Goal: Transaction & Acquisition: Purchase product/service

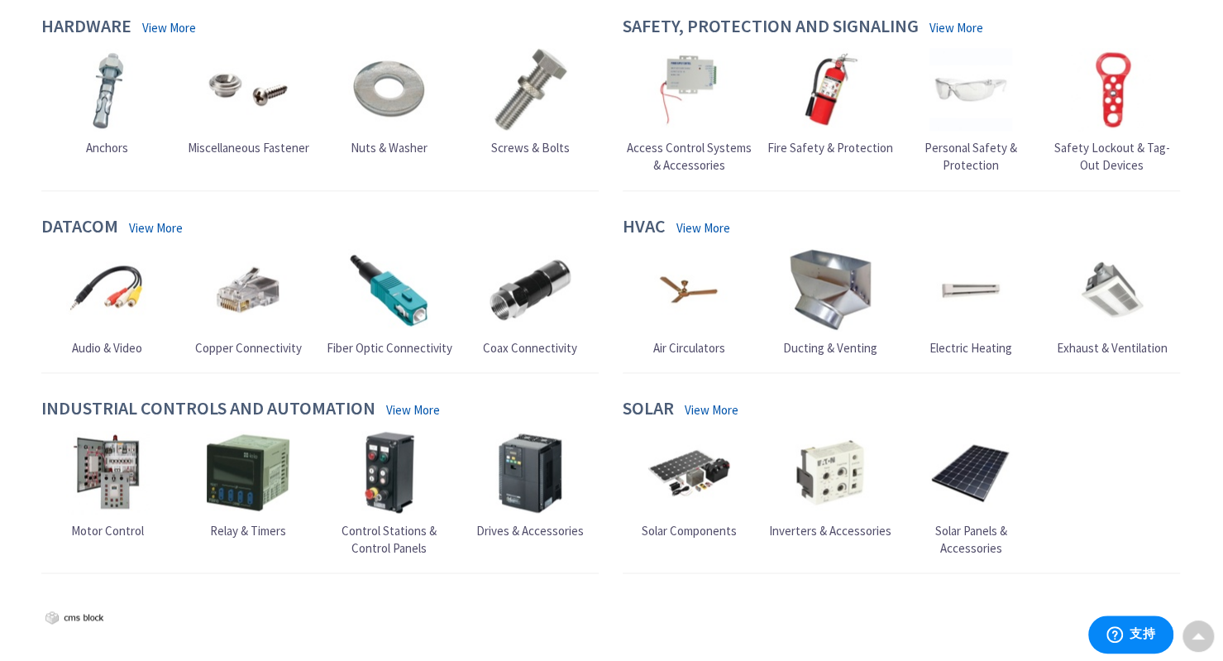
scroll to position [1158, 0]
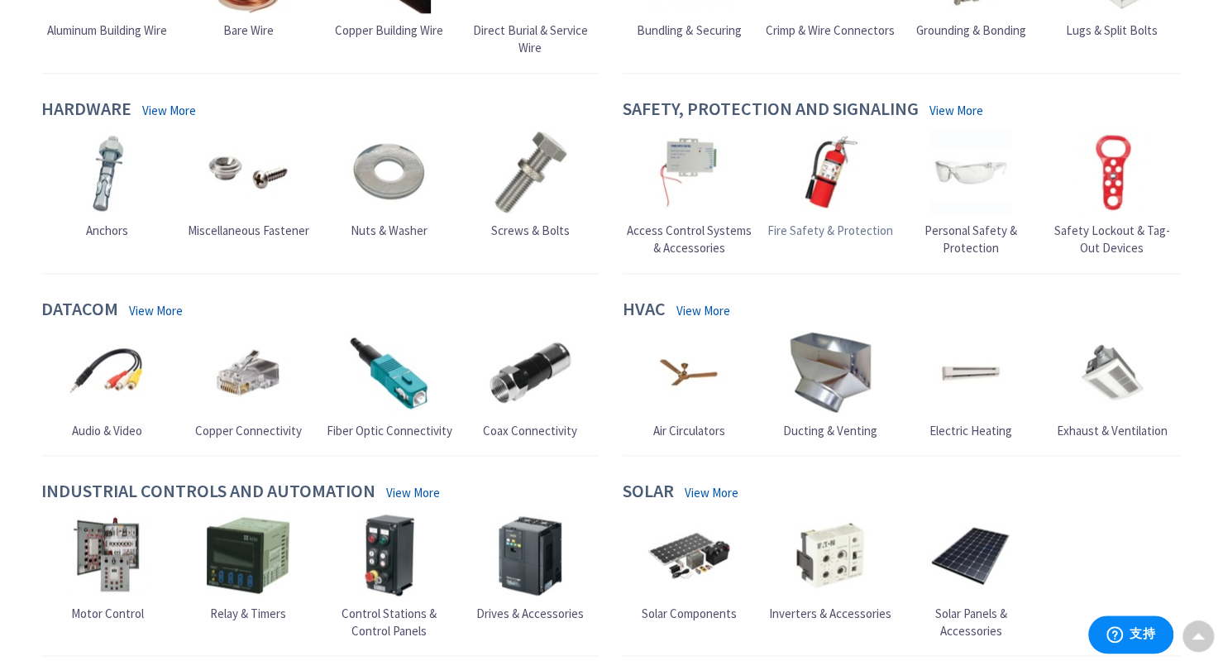
drag, startPoint x: 781, startPoint y: 197, endPoint x: 790, endPoint y: 203, distance: 11.3
drag, startPoint x: 790, startPoint y: 203, endPoint x: 802, endPoint y: 219, distance: 20.0
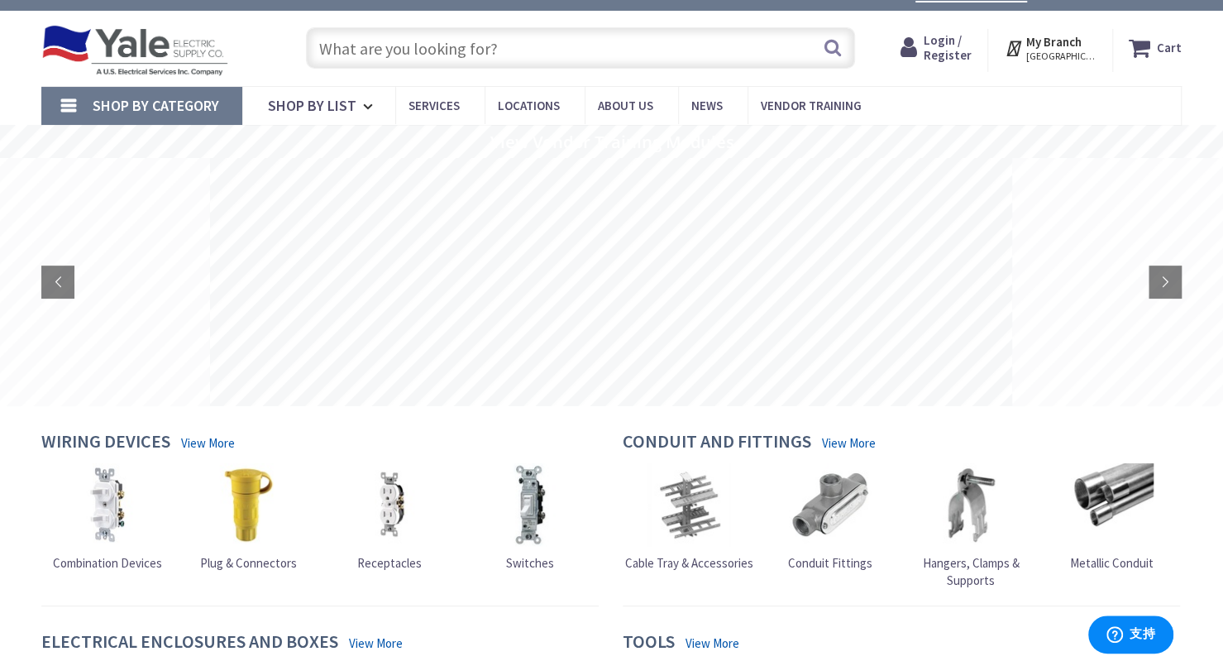
scroll to position [0, 0]
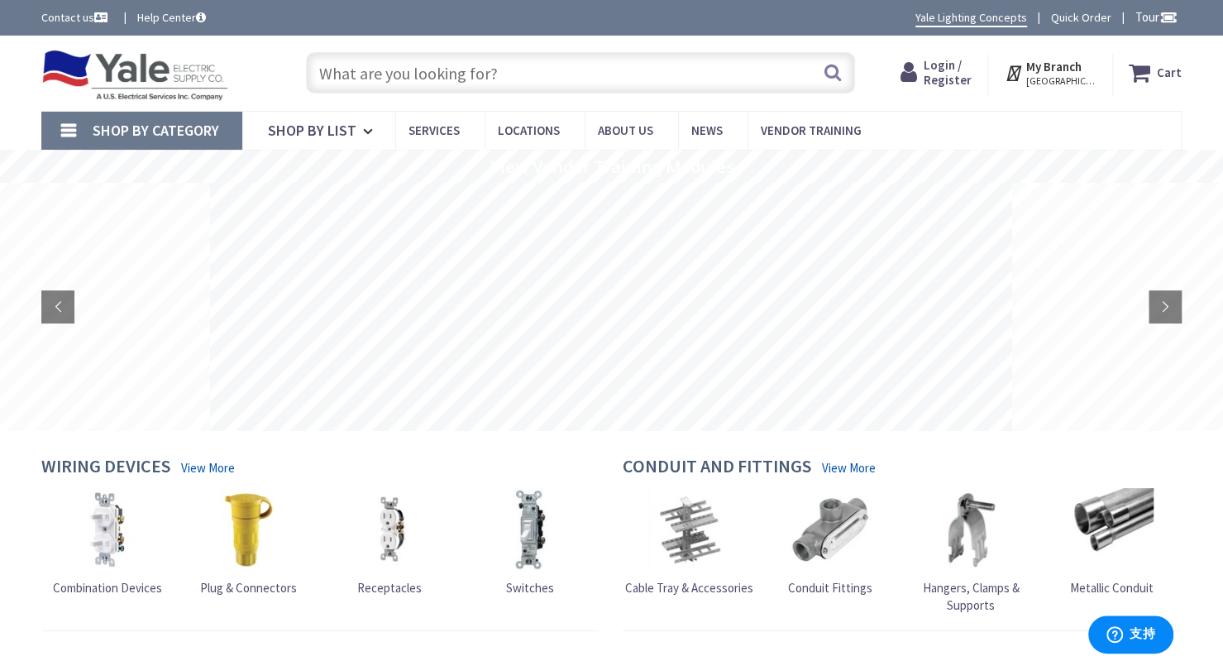
click at [483, 55] on input "text" at bounding box center [581, 72] width 550 height 41
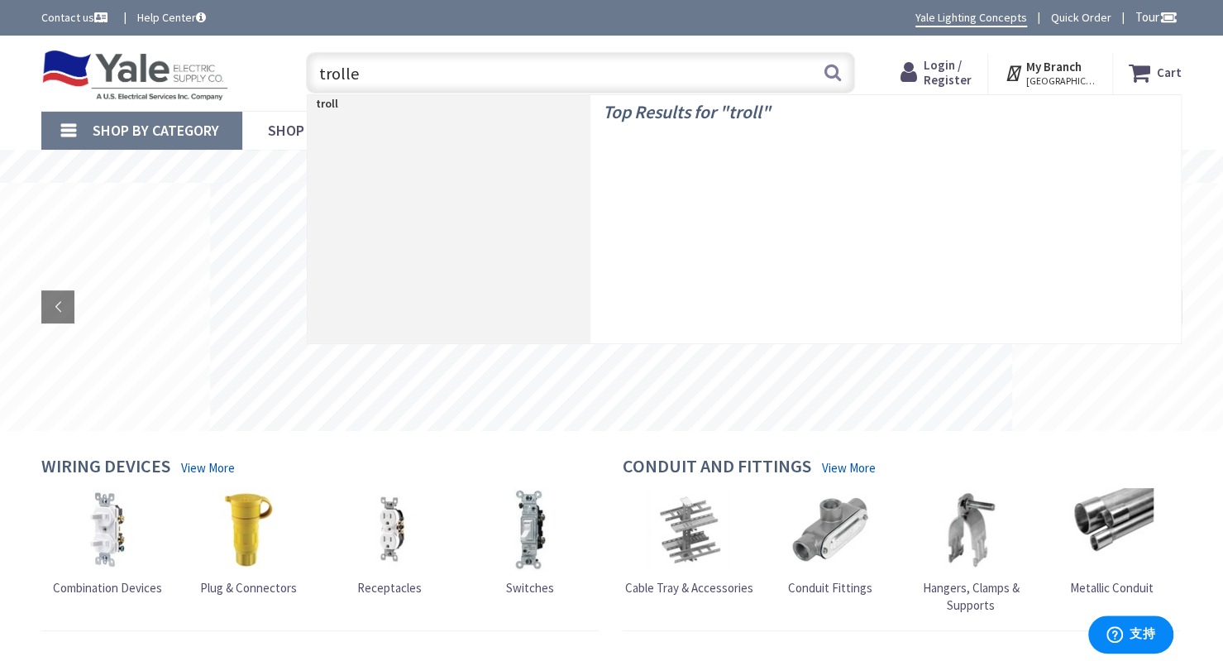
type input "trolley"
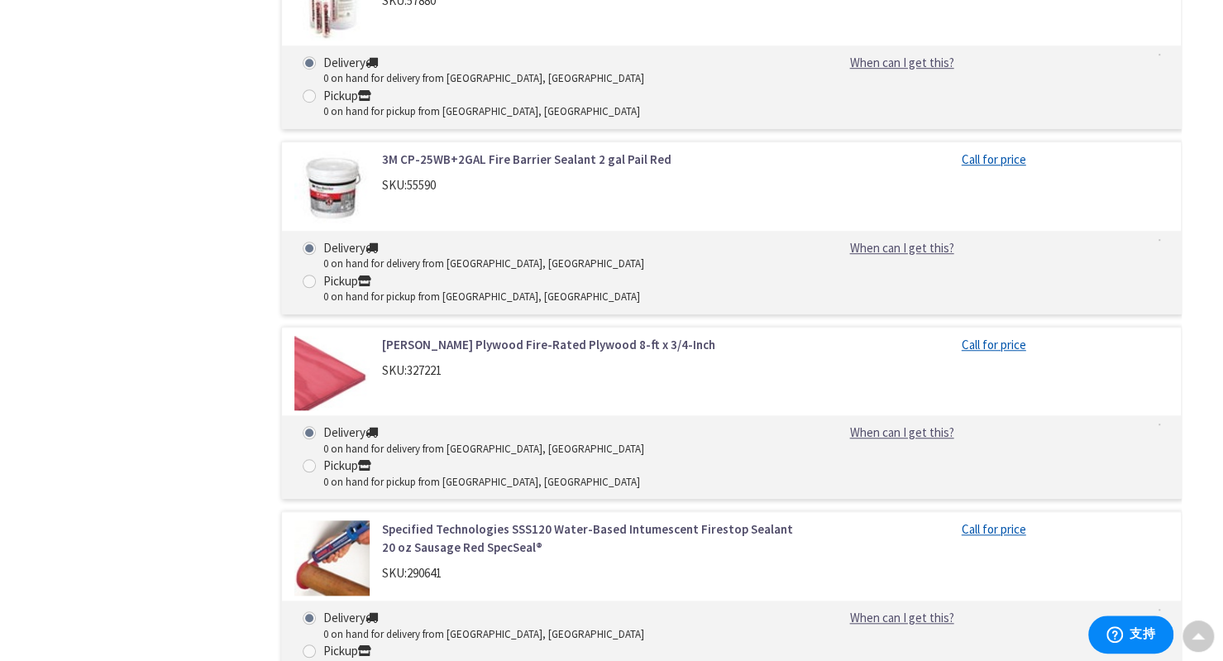
scroll to position [4366, 0]
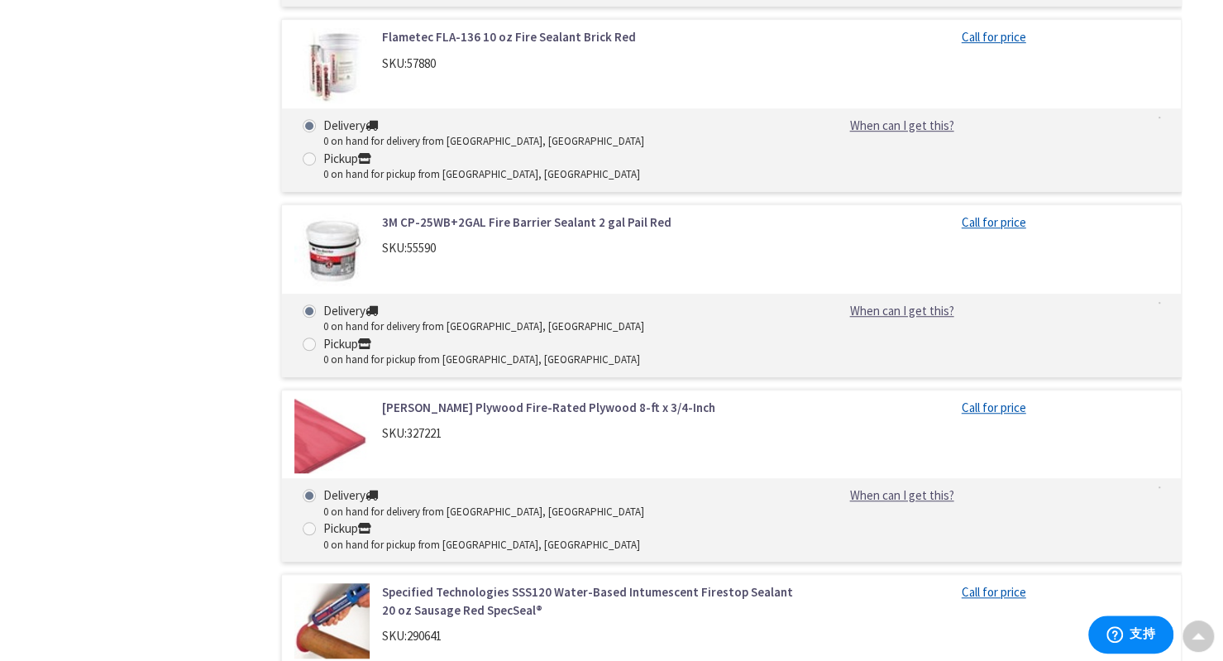
scroll to position [4118, 0]
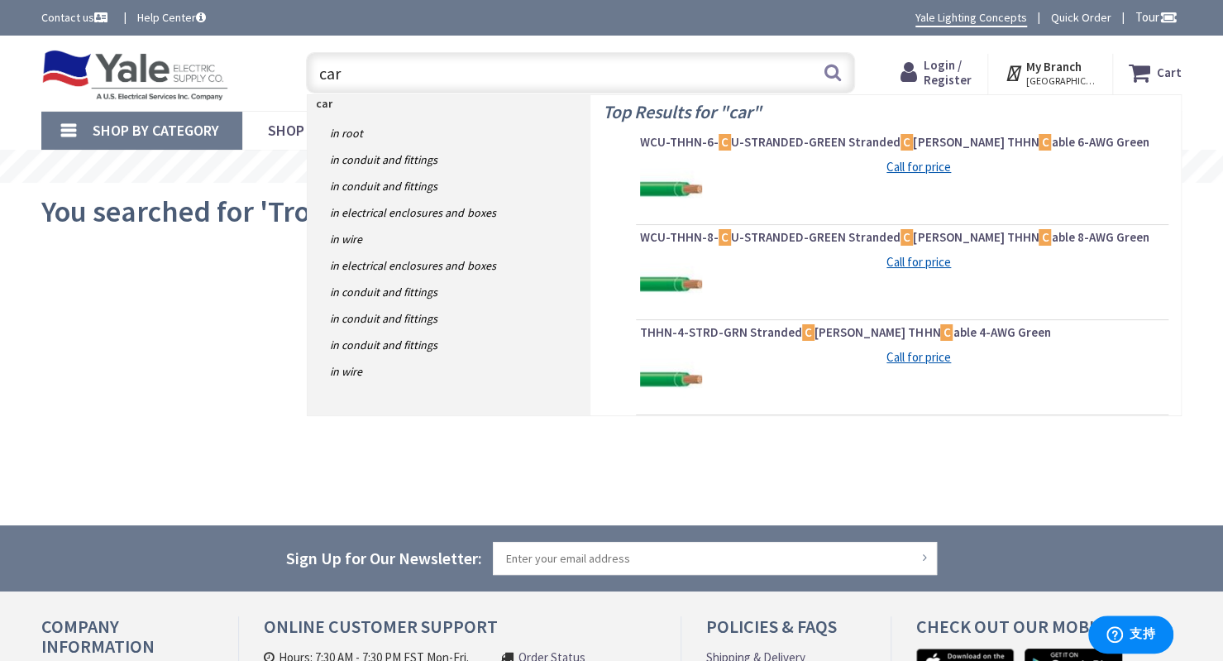
type input "cart"
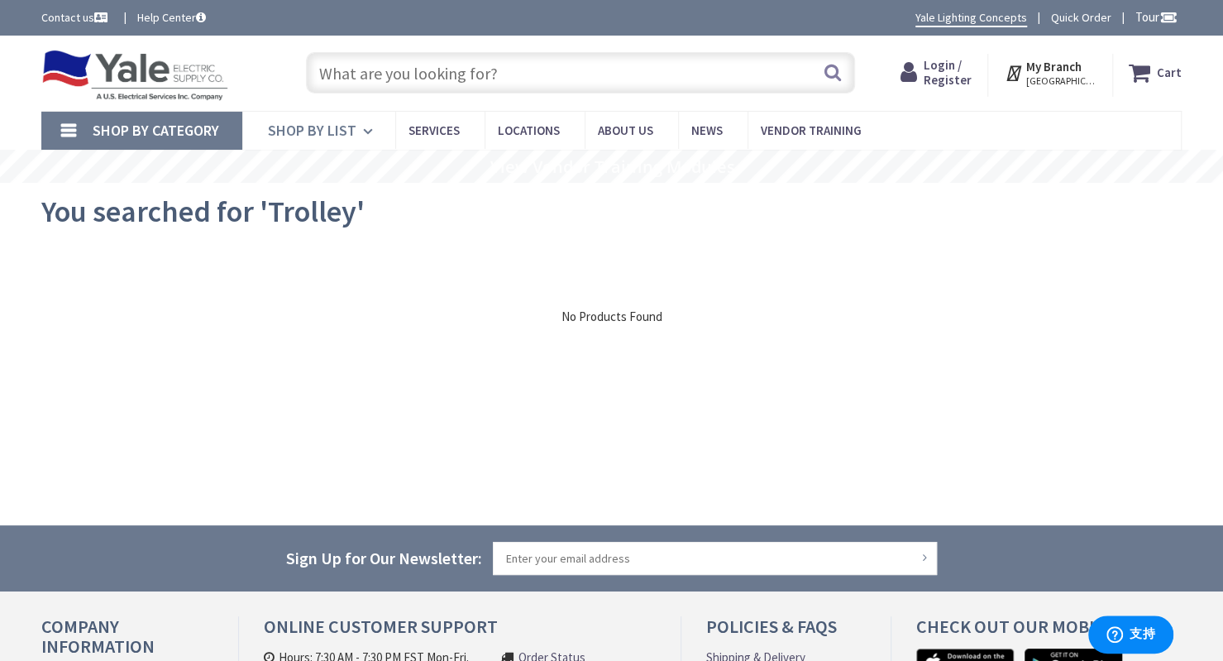
click at [367, 126] on icon at bounding box center [371, 131] width 16 height 36
click at [106, 80] on img at bounding box center [134, 75] width 187 height 51
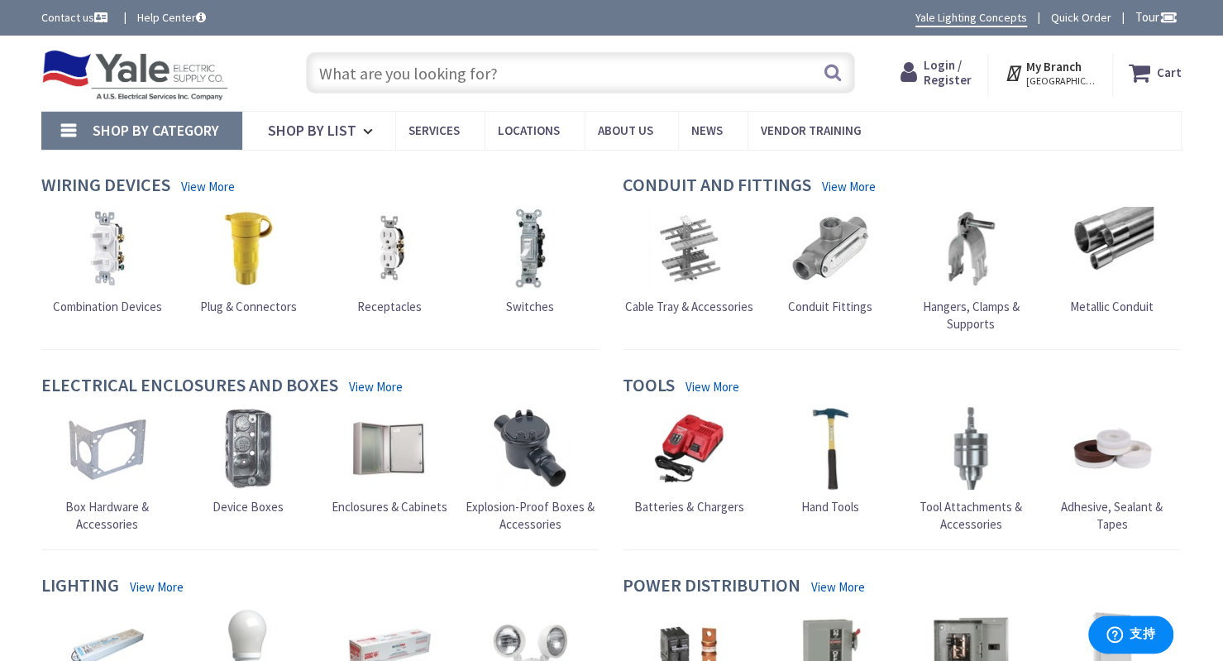
click at [36, 127] on div "Shop By Category Conduit and Fittings Cable Tray & Accessories Cable Trays Cabl…" at bounding box center [611, 130] width 1223 height 39
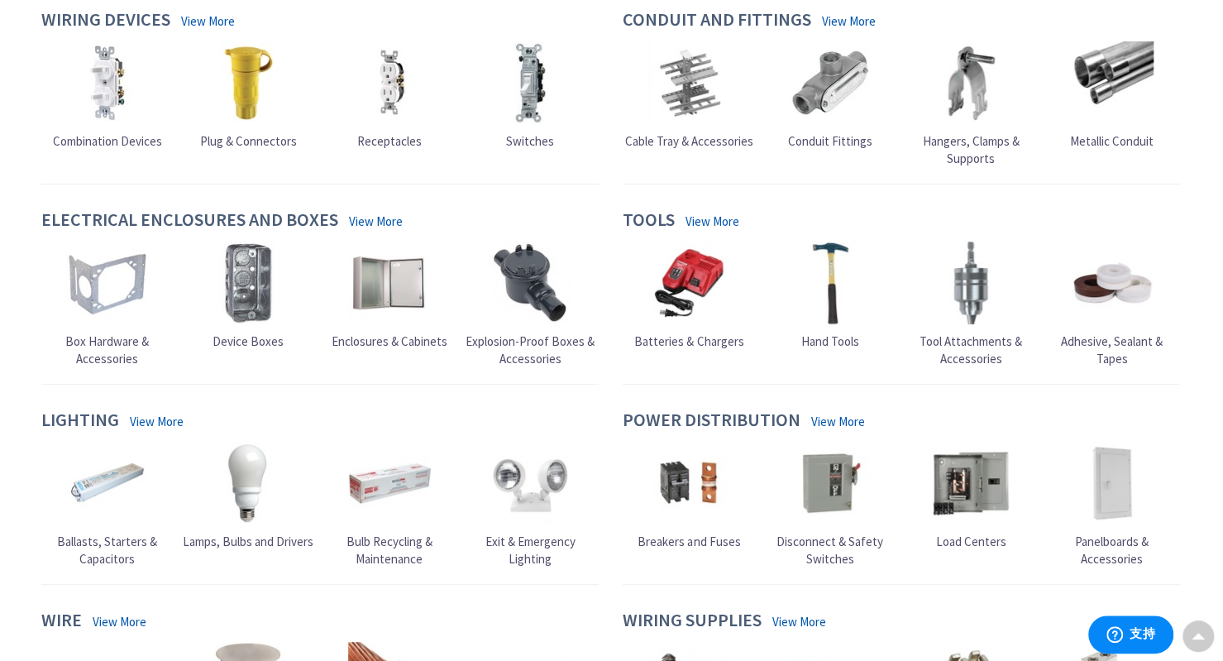
scroll to position [331, 0]
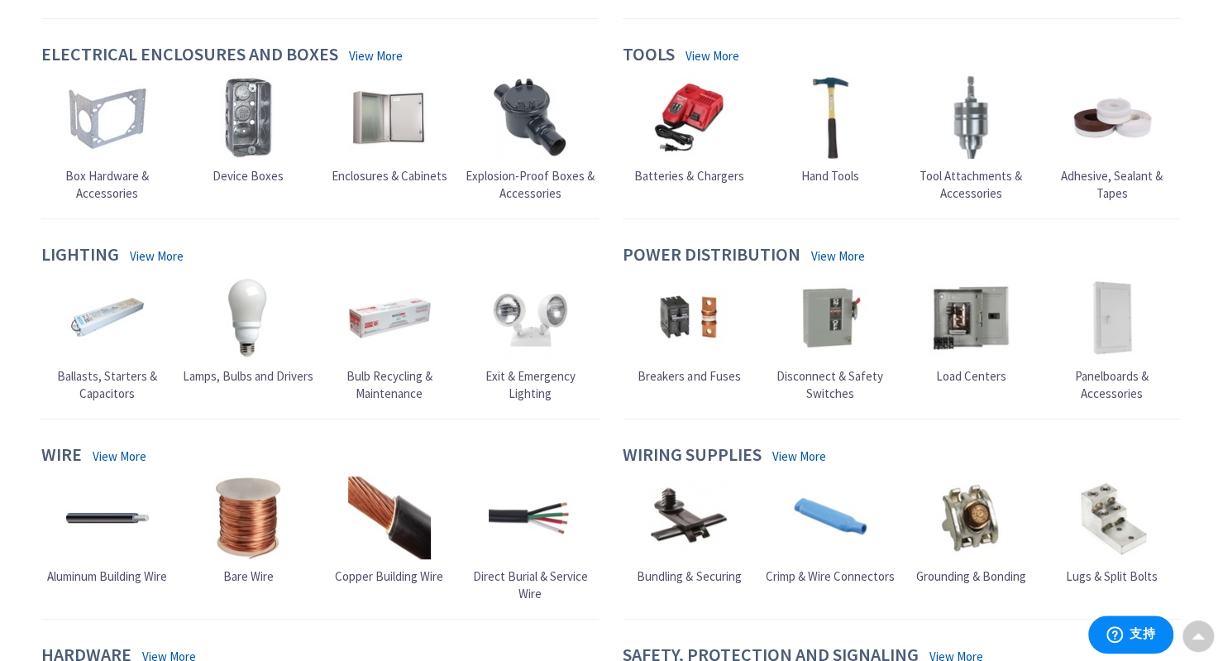
click at [0, 140] on main "Upload Logo Ordering For Account # Change My Orders My Lists My Catalog Contacts" at bounding box center [611, 559] width 1223 height 1480
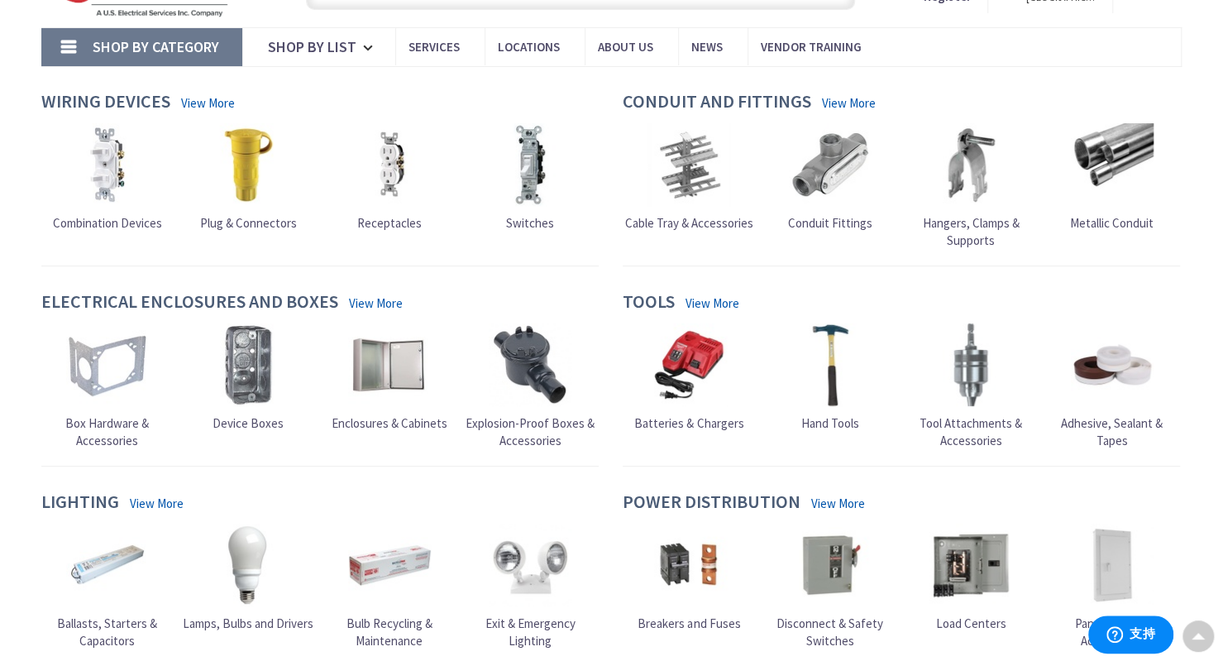
scroll to position [83, 0]
click at [729, 303] on link "View More" at bounding box center [713, 303] width 54 height 17
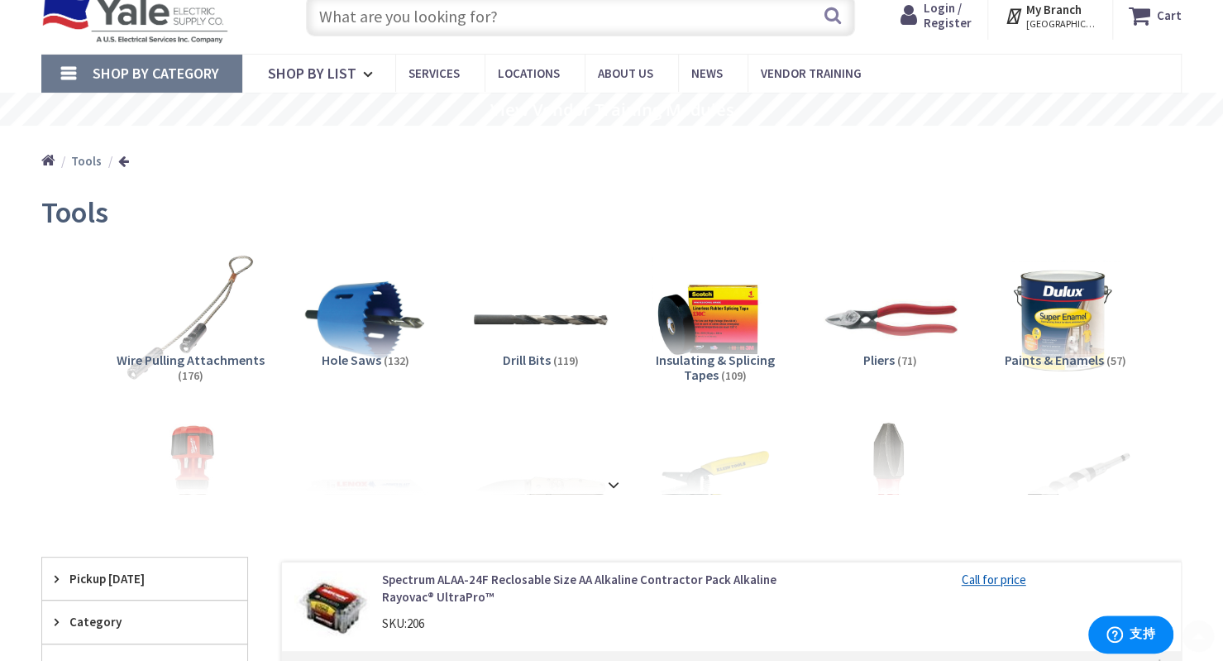
scroll to position [165, 0]
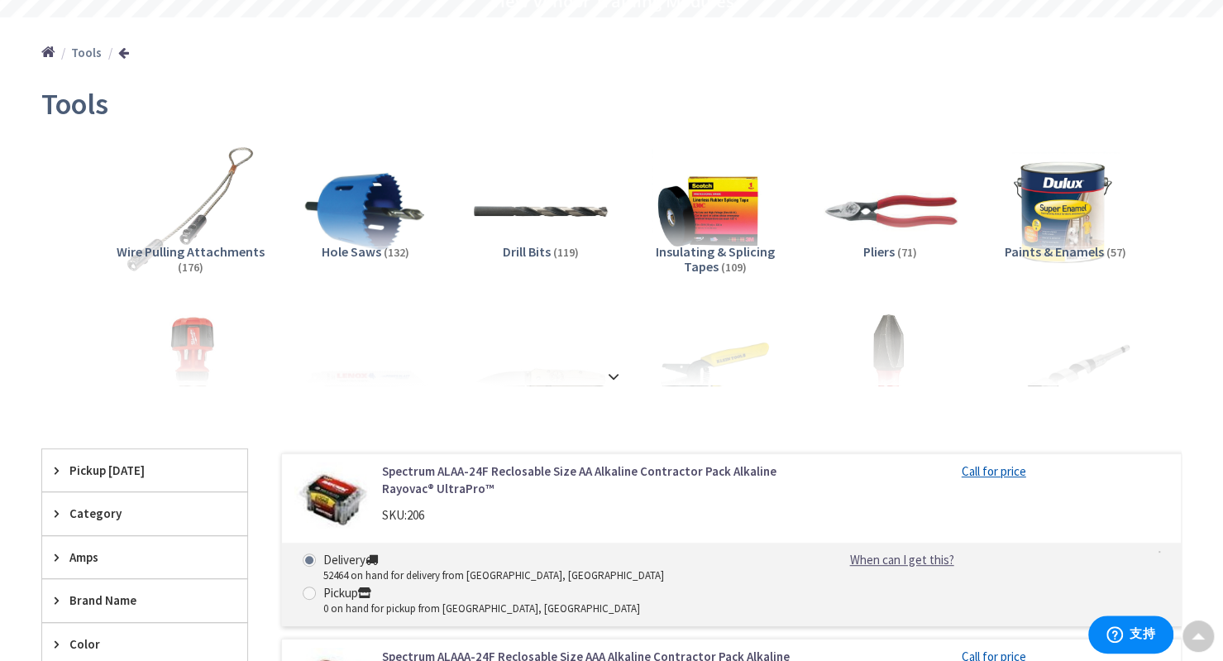
click at [617, 371] on strong at bounding box center [614, 376] width 20 height 18
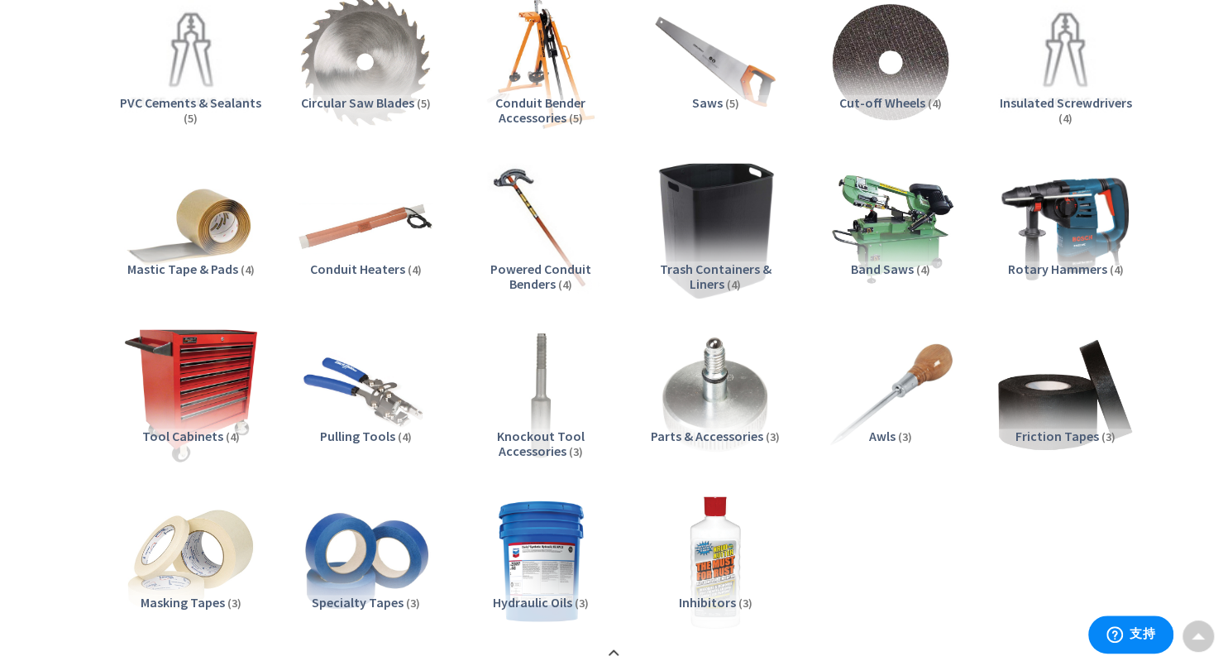
scroll to position [2564, 0]
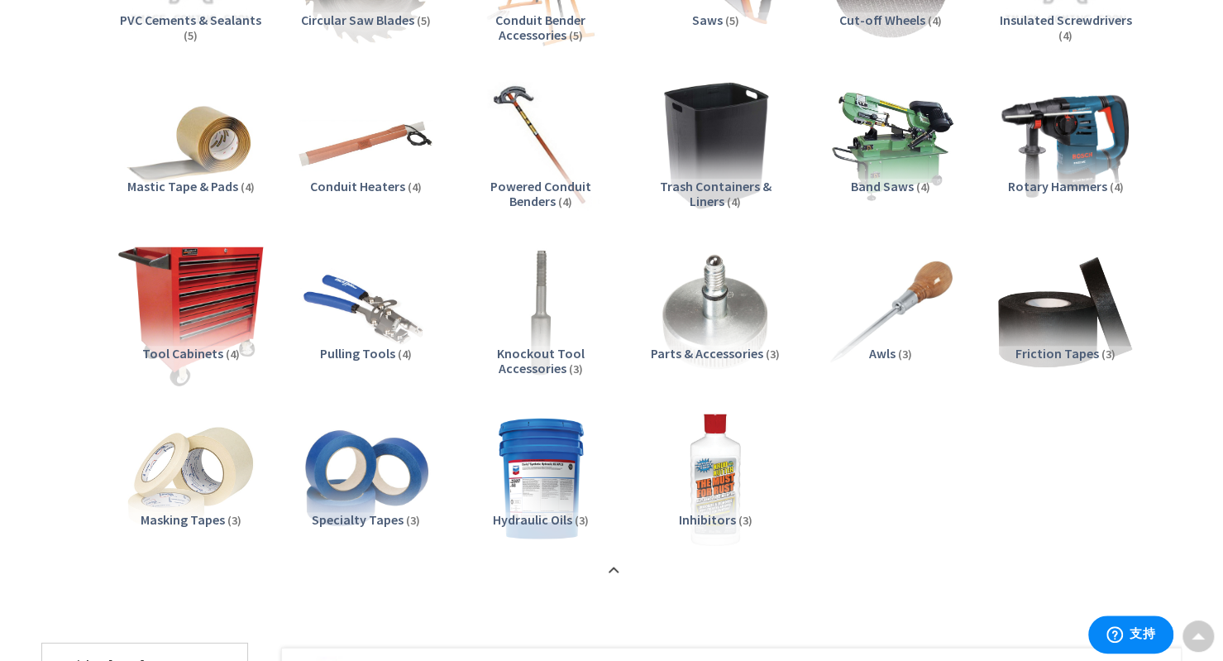
click at [160, 285] on img at bounding box center [190, 312] width 147 height 147
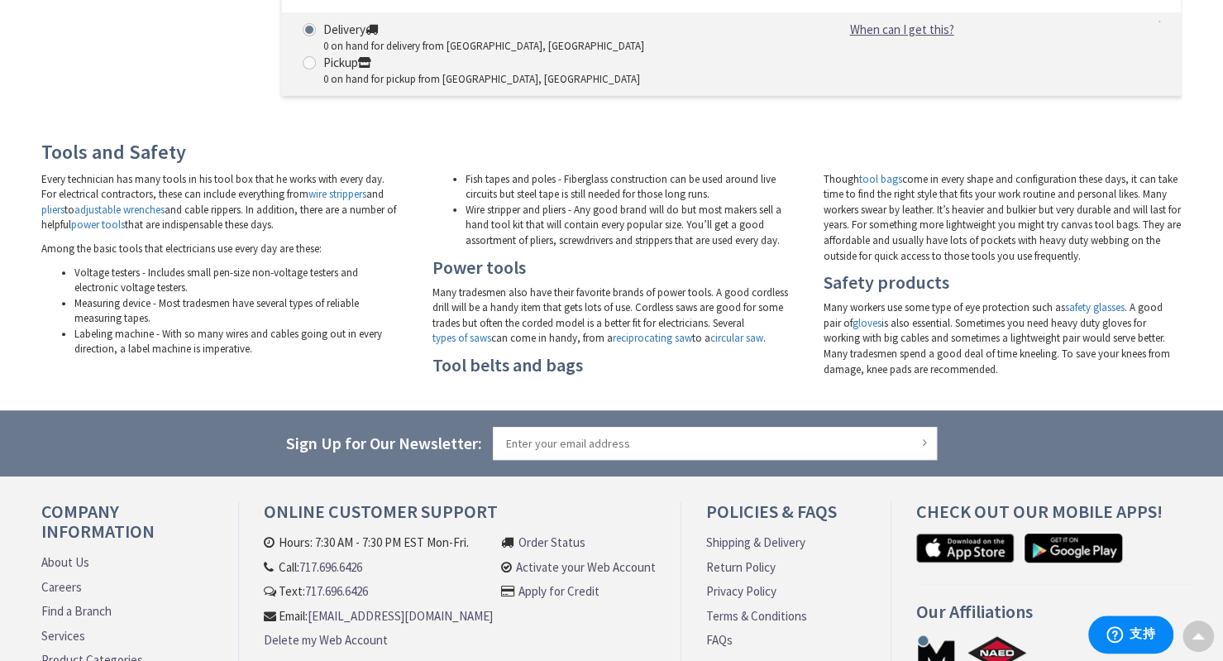
scroll to position [3859, 0]
